Goal: Transaction & Acquisition: Purchase product/service

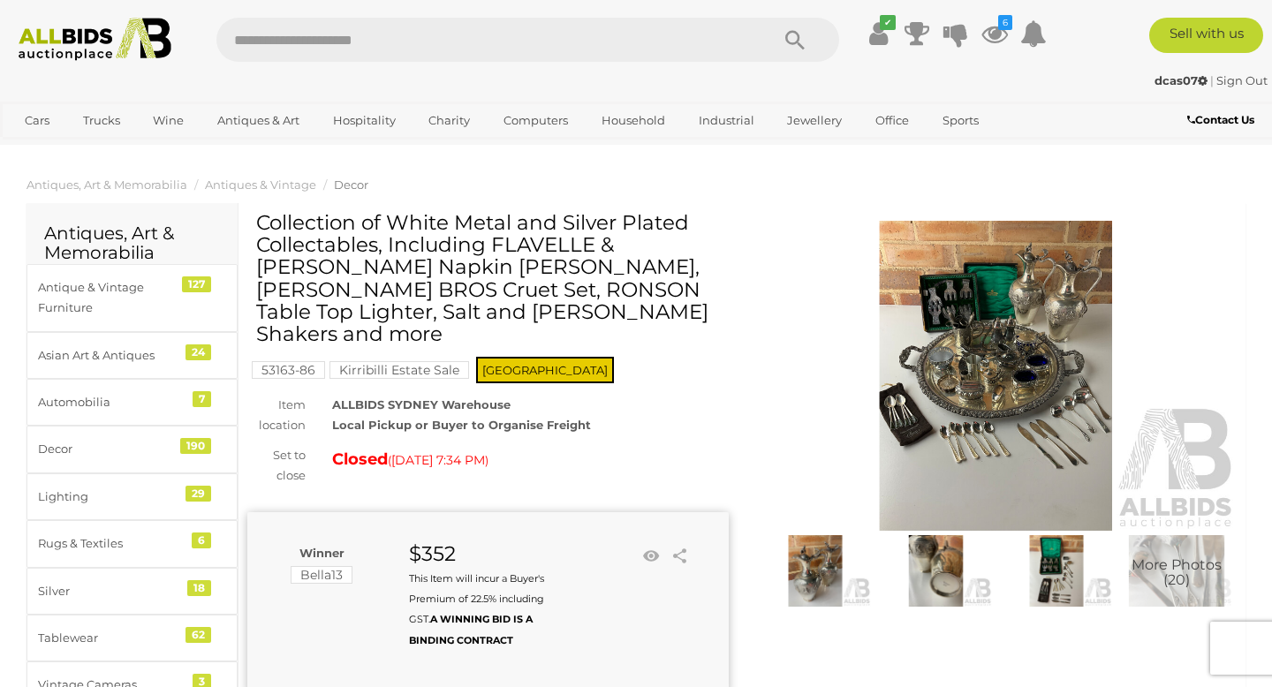
click at [303, 42] on input "text" at bounding box center [483, 40] width 535 height 44
type input "**********"
click at [792, 41] on icon "Search" at bounding box center [794, 40] width 19 height 27
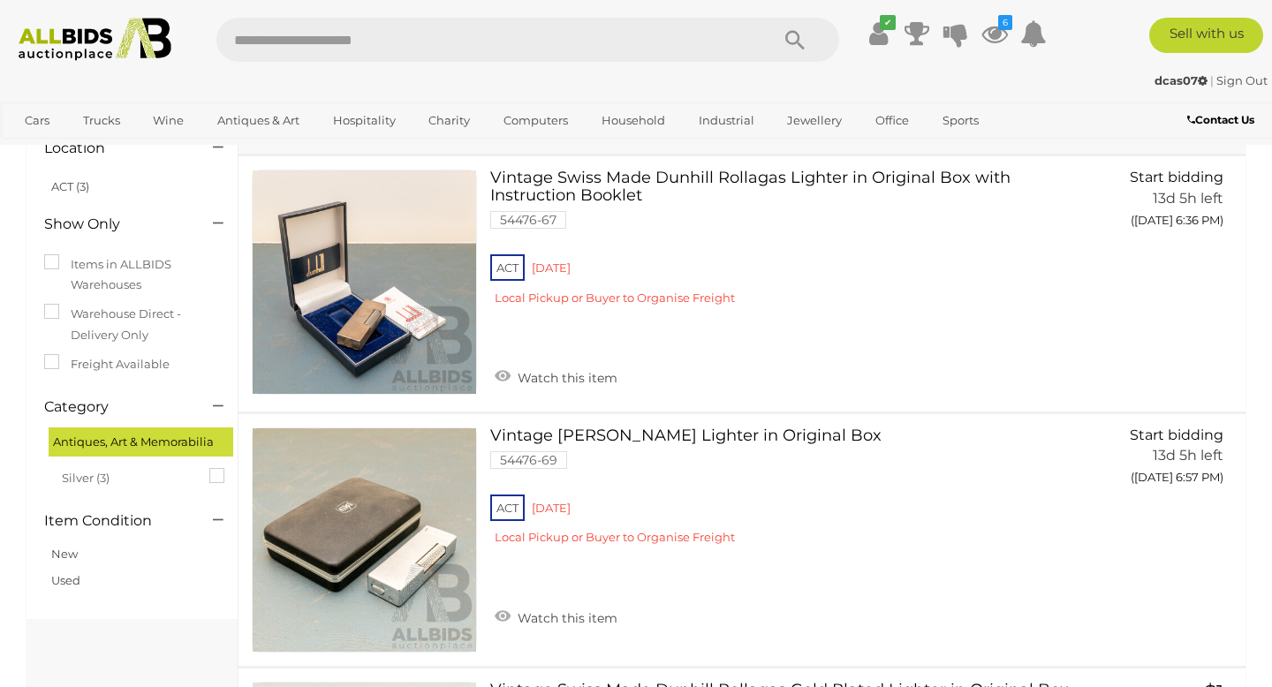
scroll to position [115, 0]
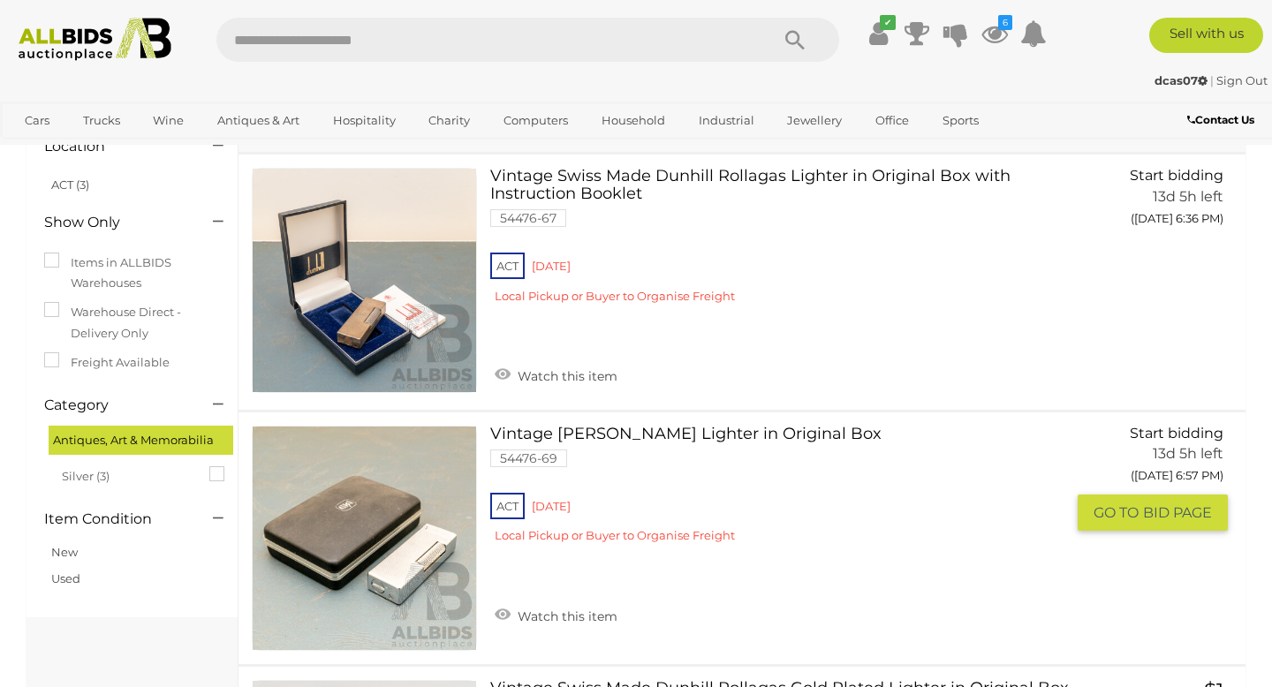
click at [415, 570] on link at bounding box center [364, 538] width 225 height 225
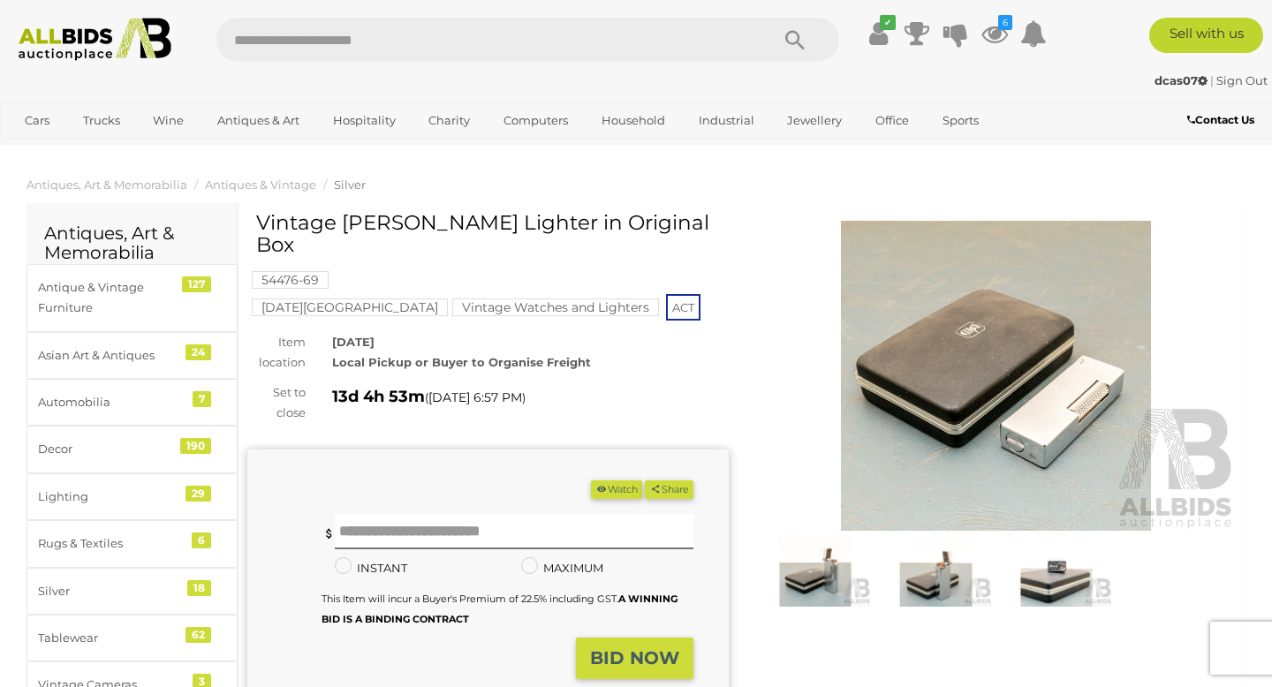
click at [1046, 416] on img at bounding box center [995, 376] width 481 height 310
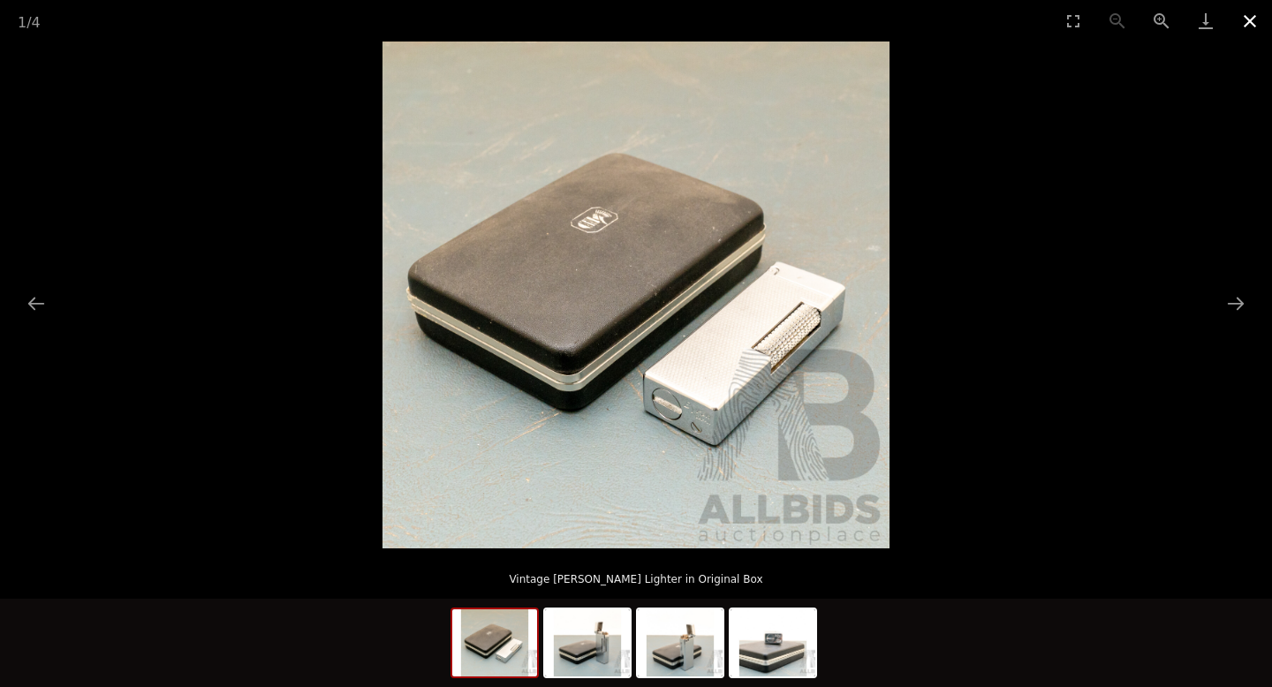
click at [1250, 27] on button "Close gallery" at bounding box center [1250, 21] width 44 height 42
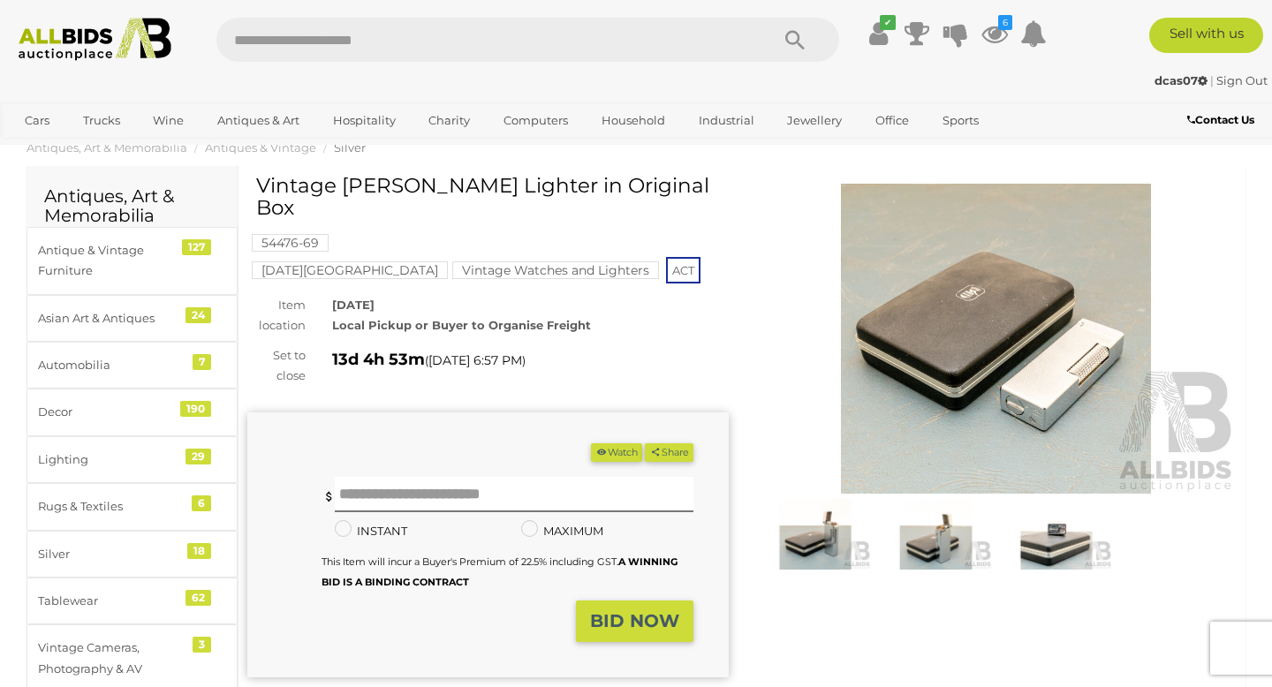
scroll to position [41, 0]
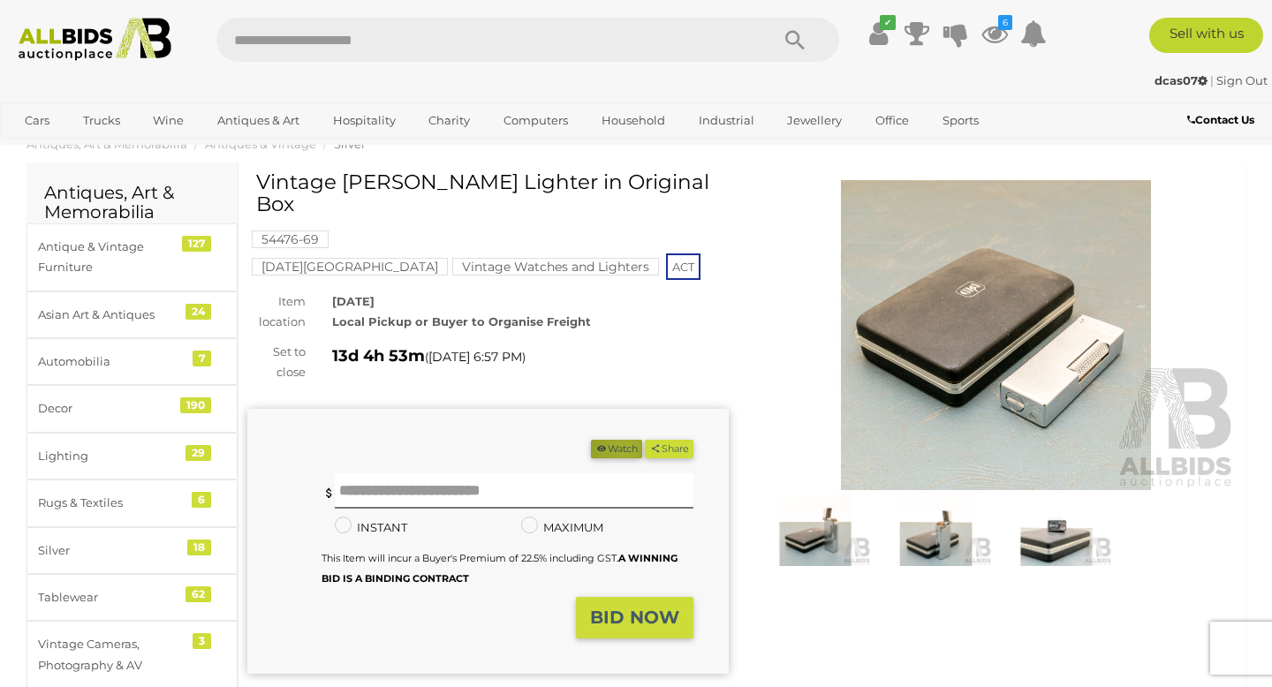
click at [617, 440] on button "Watch" at bounding box center [616, 449] width 51 height 19
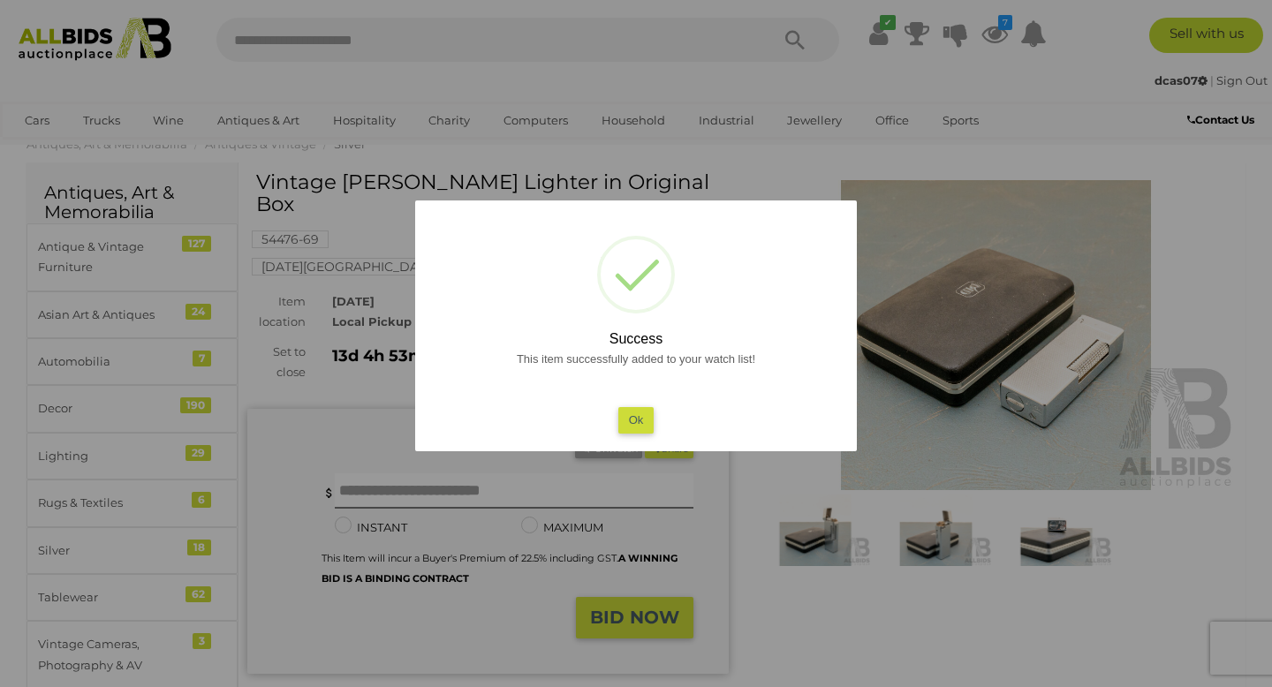
click at [715, 170] on div at bounding box center [636, 343] width 1272 height 687
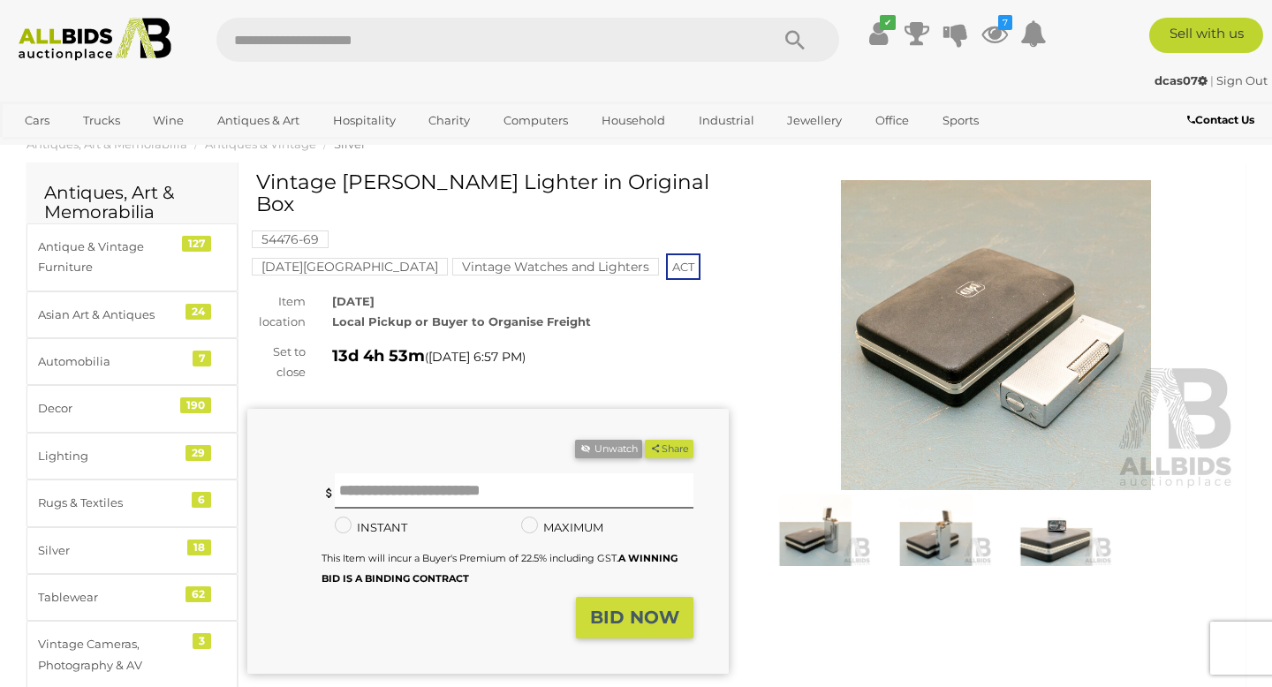
scroll to position [0, 0]
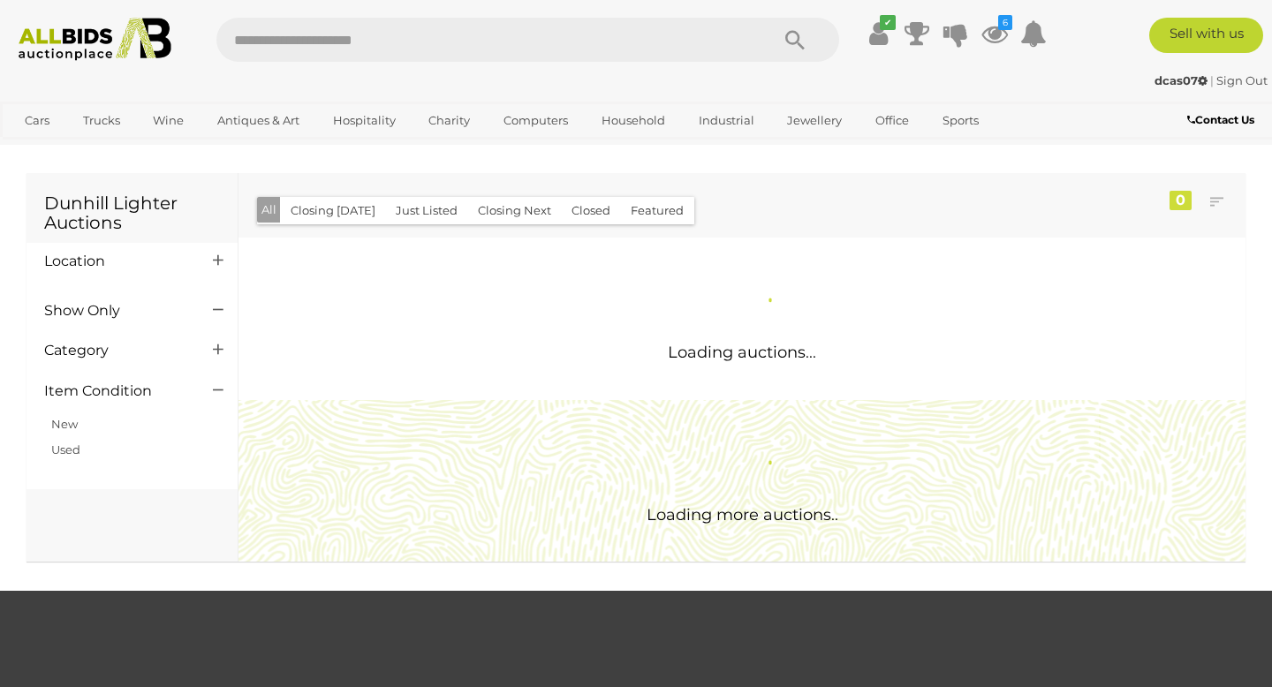
scroll to position [115, 0]
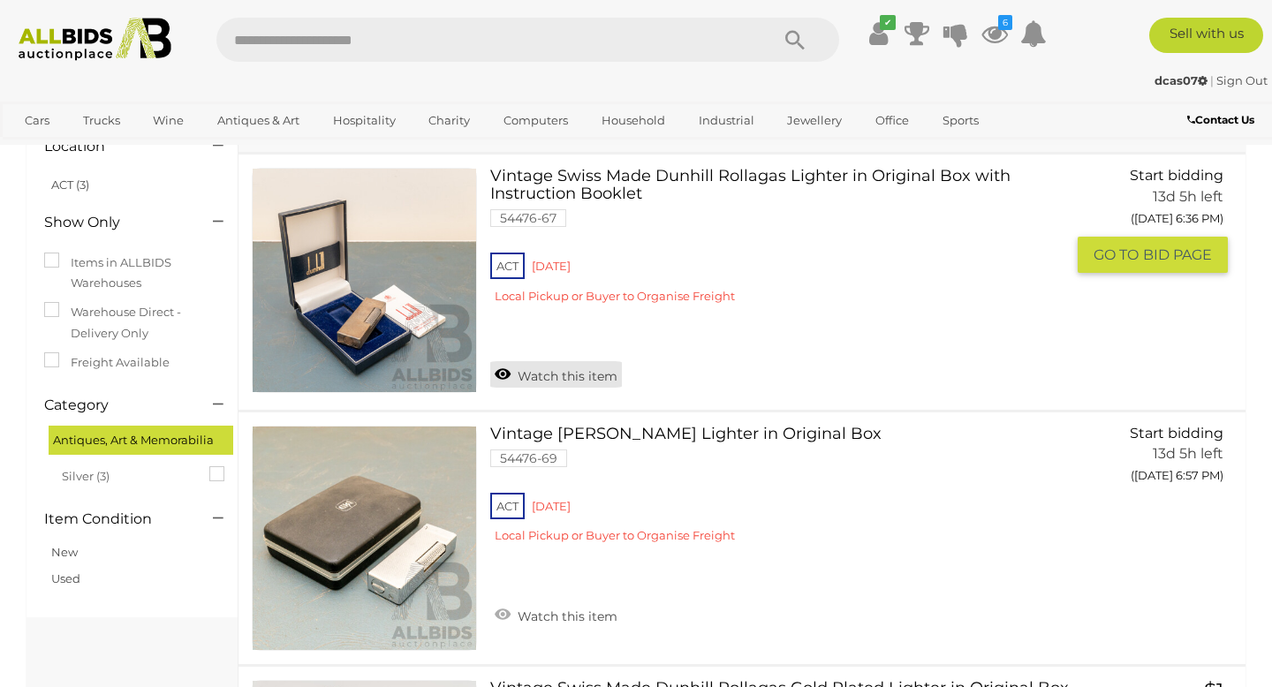
click at [569, 378] on link "Watch this item" at bounding box center [556, 374] width 132 height 27
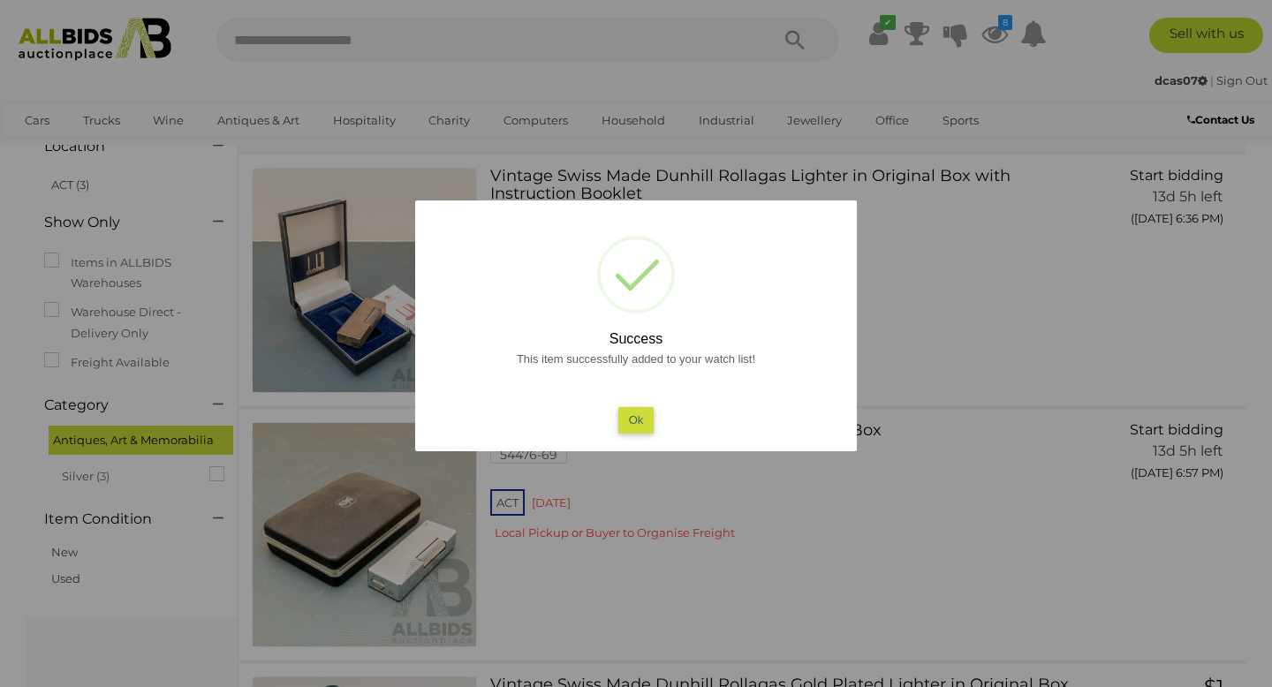
click at [638, 424] on button "Ok" at bounding box center [636, 420] width 36 height 26
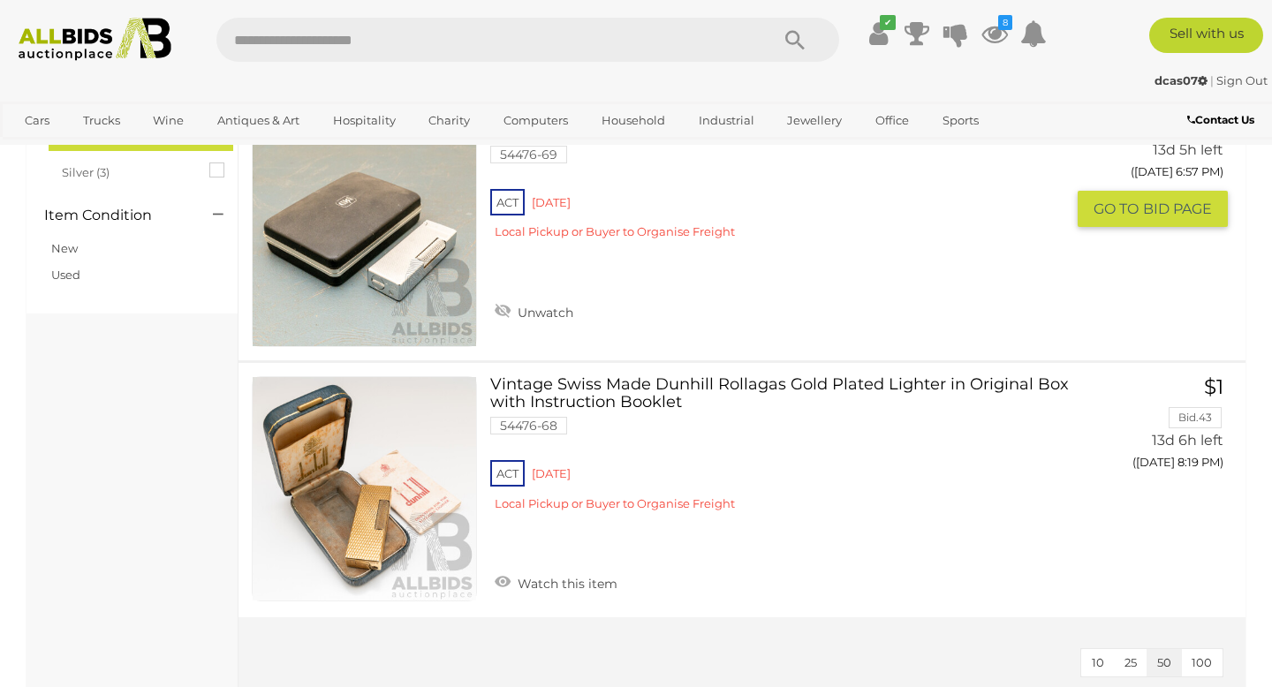
scroll to position [421, 0]
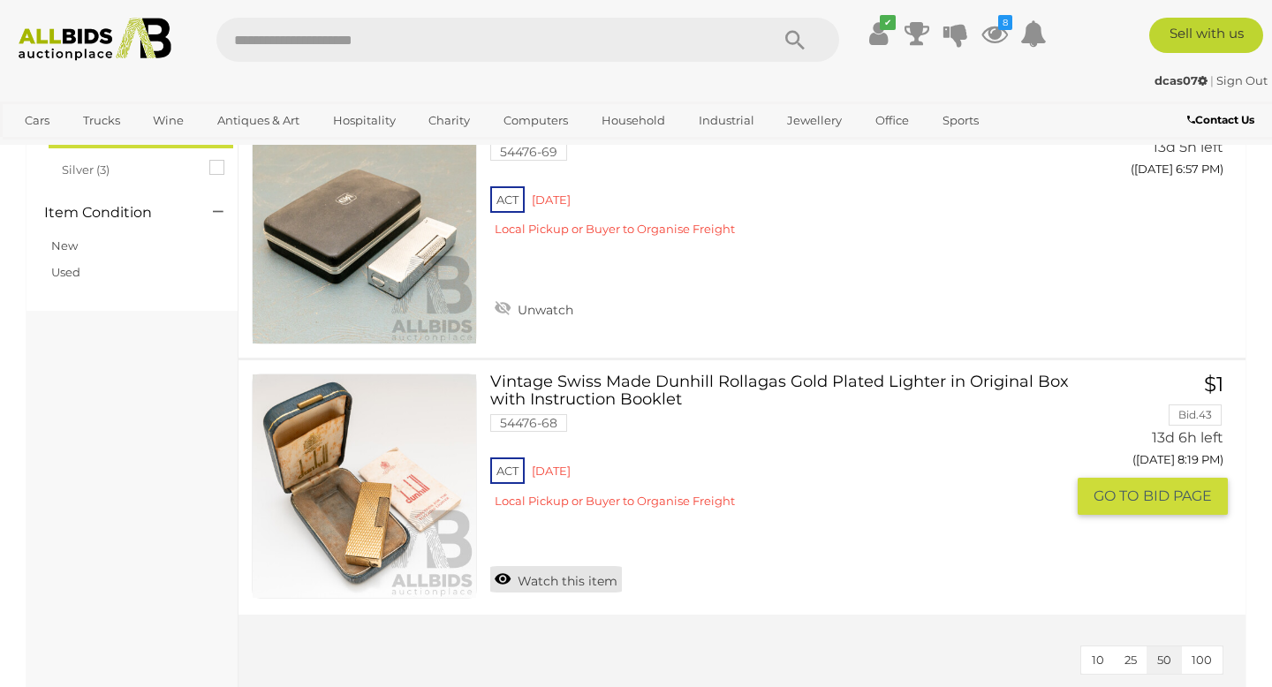
click at [556, 583] on link "Watch this item" at bounding box center [556, 579] width 132 height 27
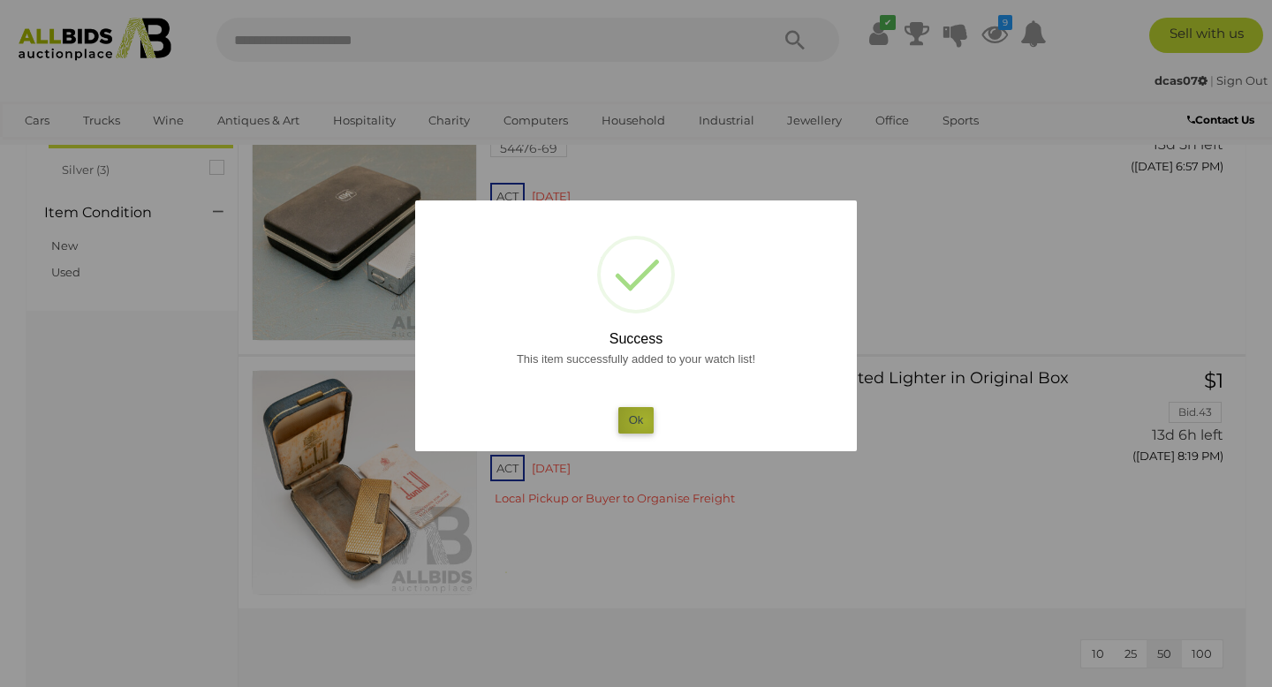
click at [645, 421] on button "Ok" at bounding box center [636, 420] width 36 height 26
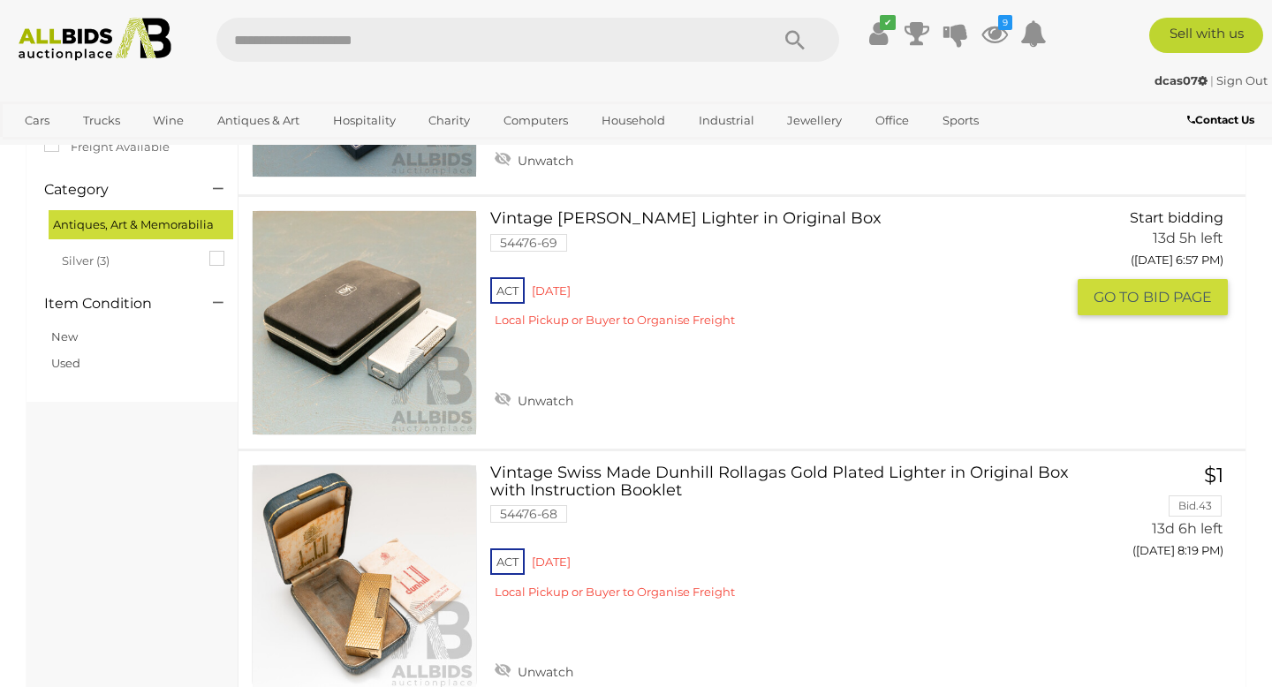
scroll to position [74, 0]
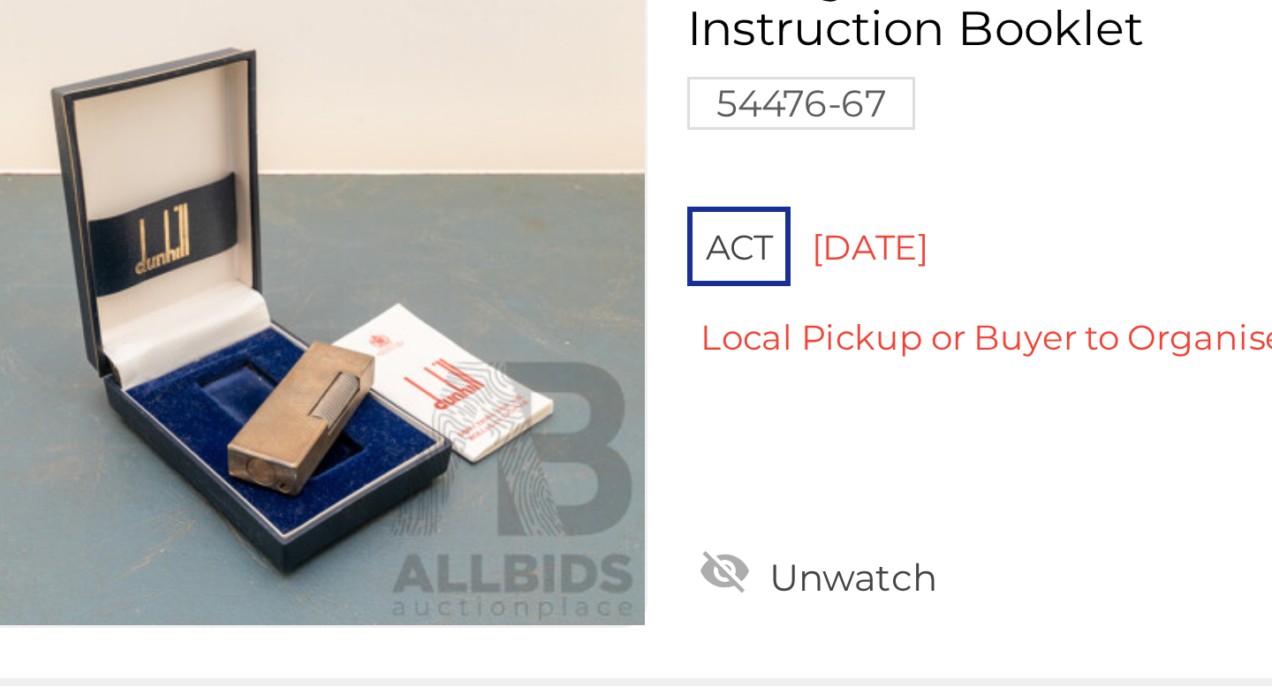
click at [371, 376] on img at bounding box center [365, 321] width 224 height 224
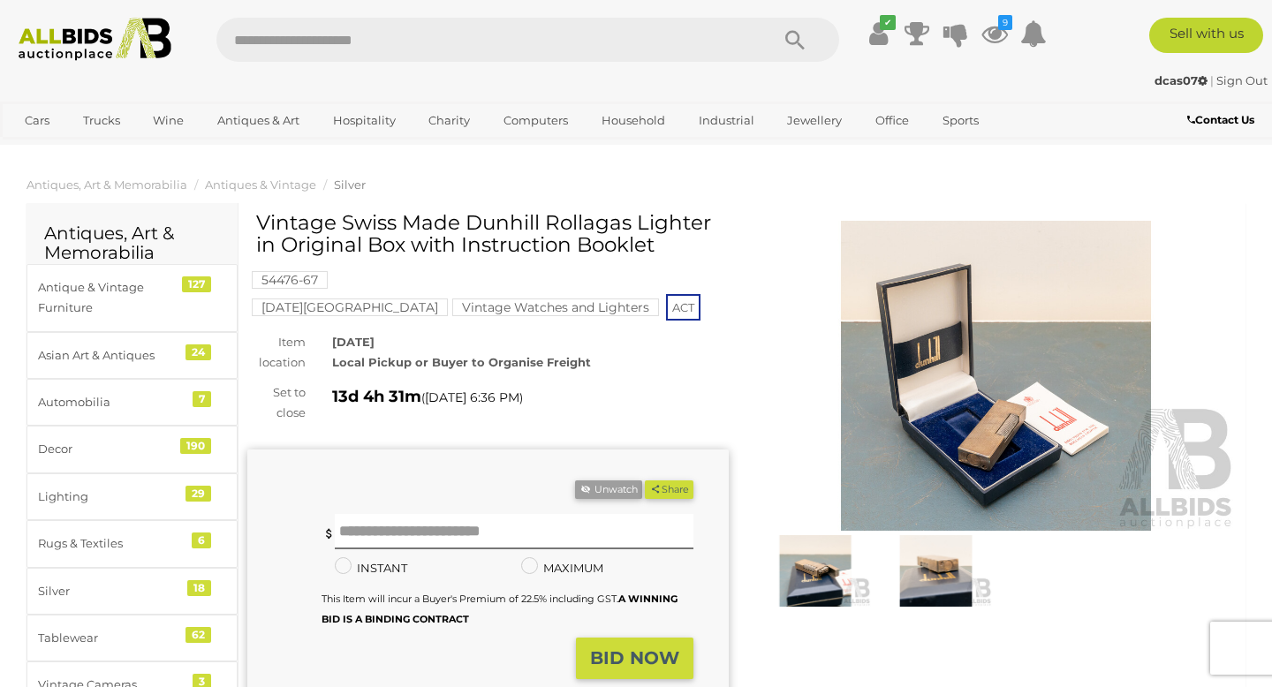
click at [834, 576] on img at bounding box center [815, 571] width 111 height 72
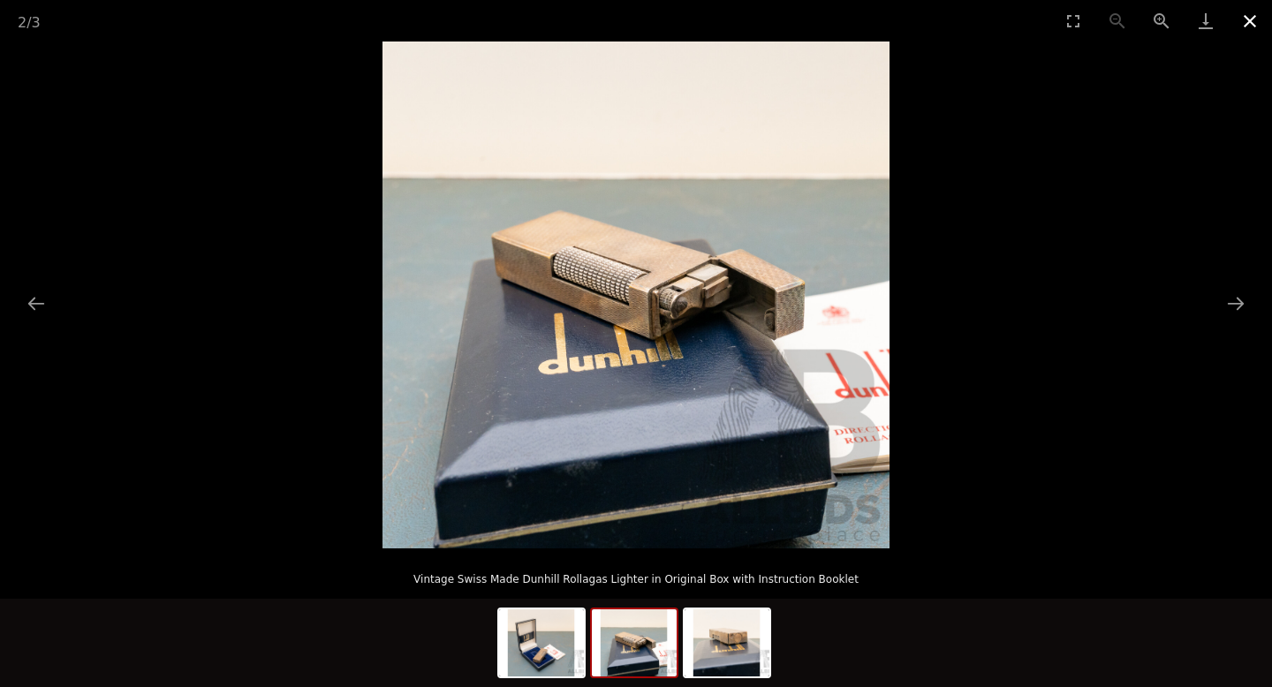
click at [1251, 24] on button "Close gallery" at bounding box center [1250, 21] width 44 height 42
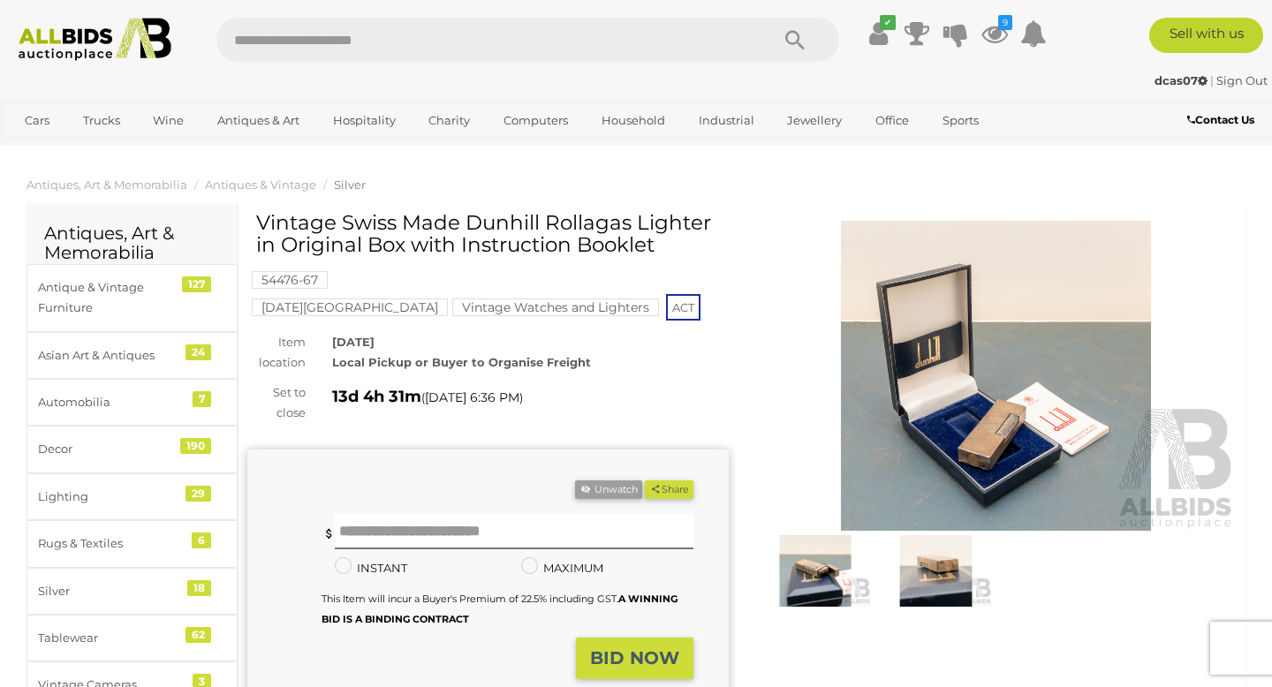
click at [943, 579] on img at bounding box center [935, 571] width 111 height 72
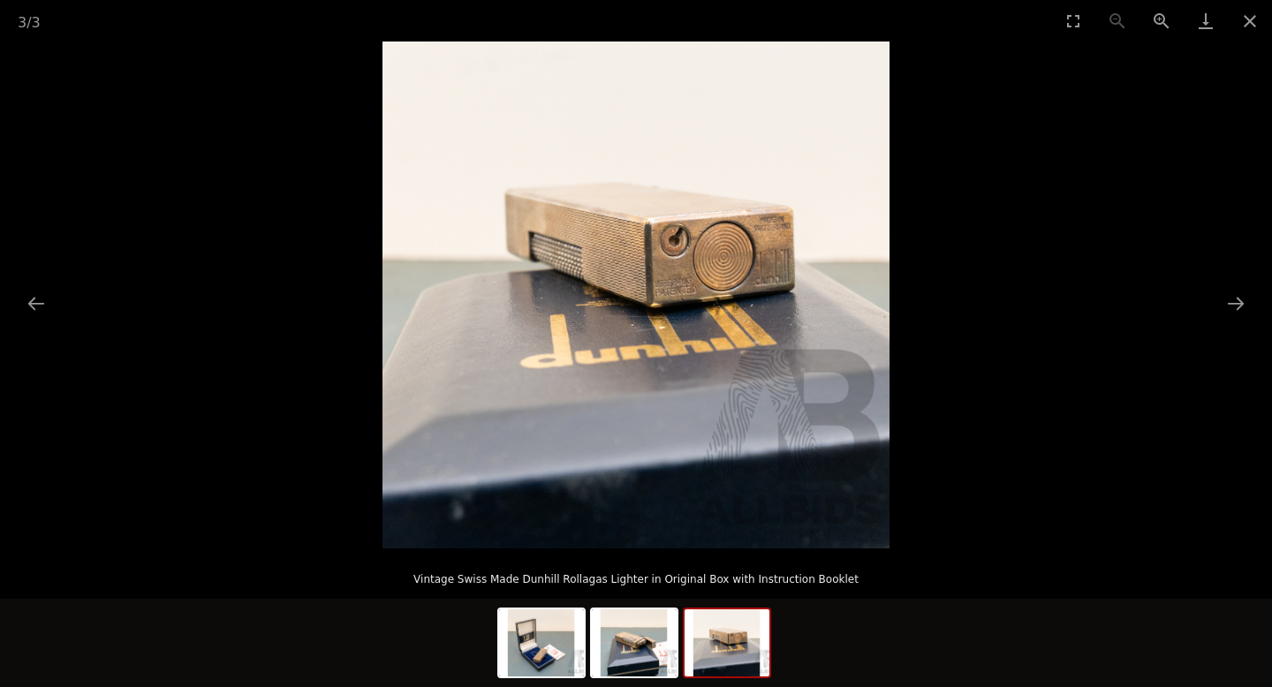
click at [677, 285] on img at bounding box center [636, 295] width 507 height 507
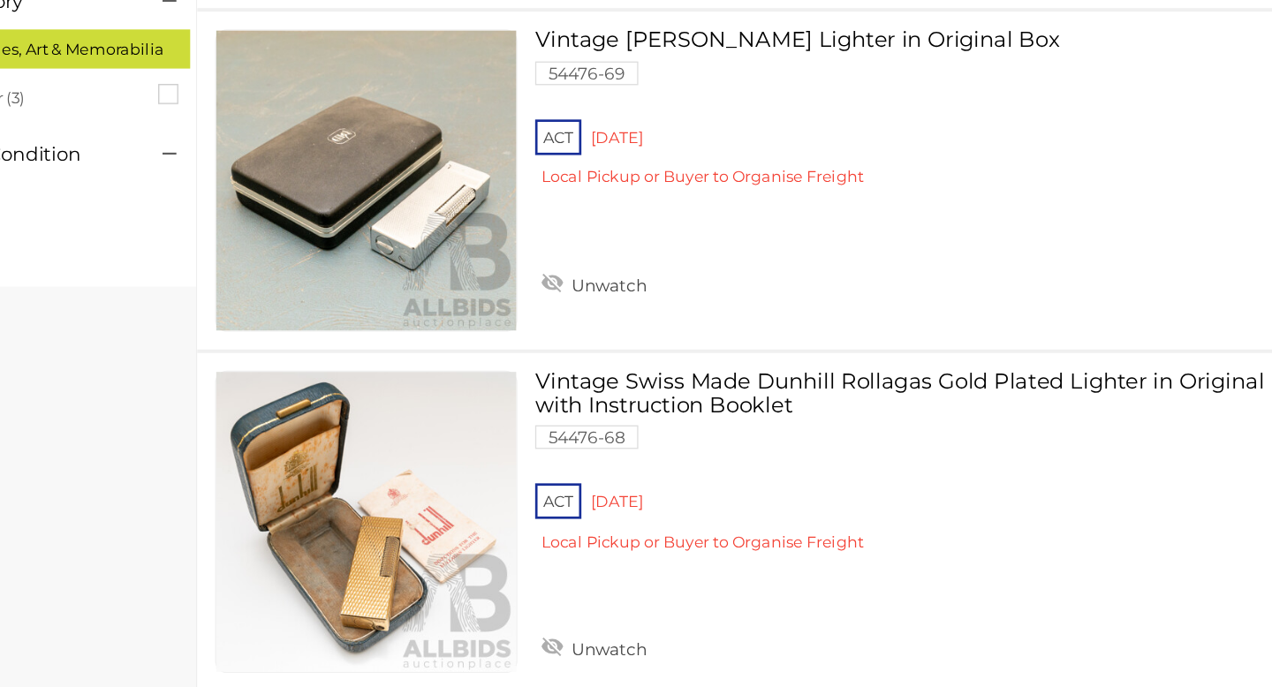
scroll to position [350, 0]
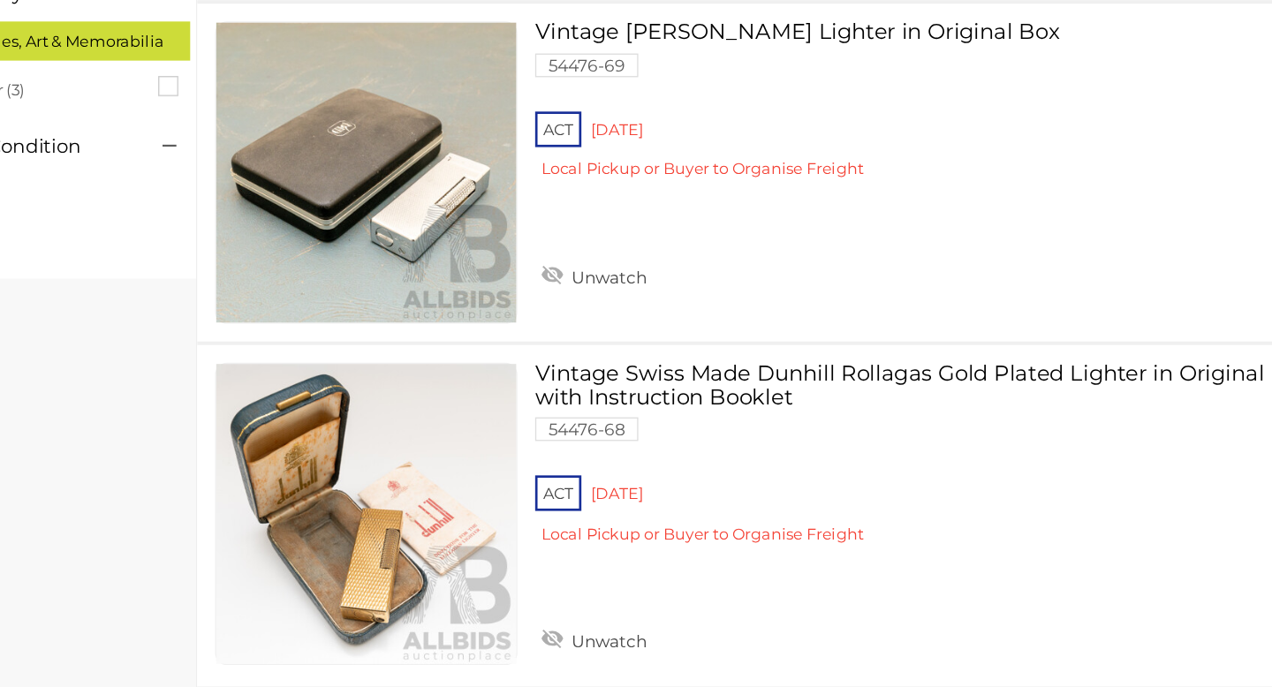
click at [800, 191] on link "Vintage Byron Lighter in Original Box 54476-69 ACT Red Hill" at bounding box center [784, 257] width 561 height 132
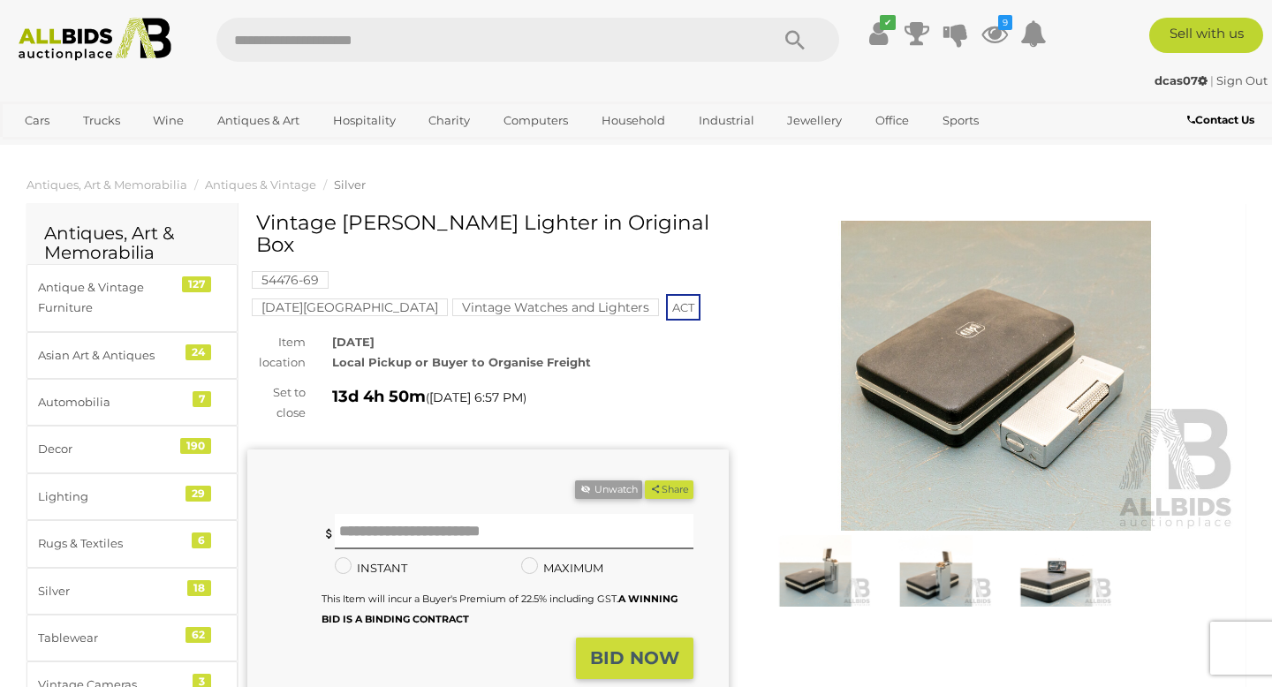
drag, startPoint x: 256, startPoint y: 219, endPoint x: 637, endPoint y: 227, distance: 380.8
click at [638, 228] on h1 "Vintage [PERSON_NAME] Lighter in Original Box" at bounding box center [490, 234] width 468 height 45
copy h1 "Vintage [PERSON_NAME] Lighter in Original Box"
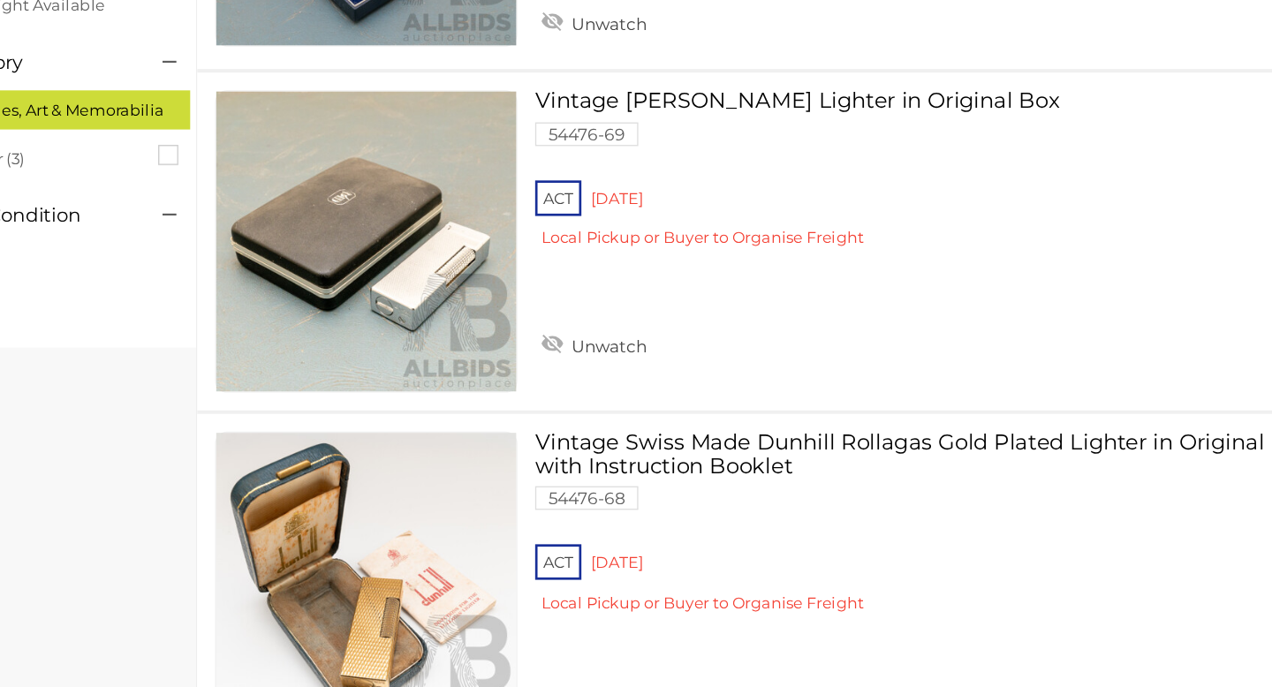
scroll to position [300, 0]
